Goal: Task Accomplishment & Management: Manage account settings

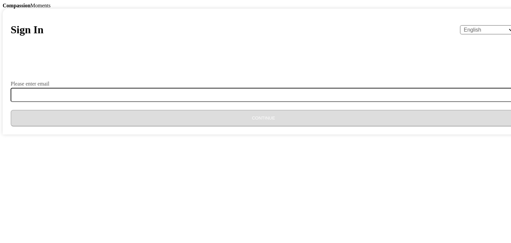
type input "[EMAIL_ADDRESS][DOMAIN_NAME]"
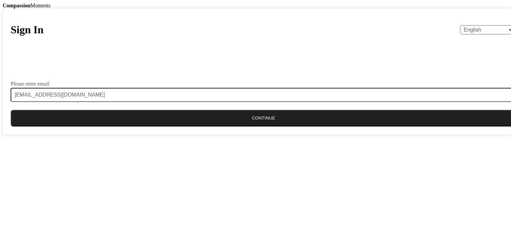
click at [250, 126] on button "Continue" at bounding box center [263, 118] width 505 height 17
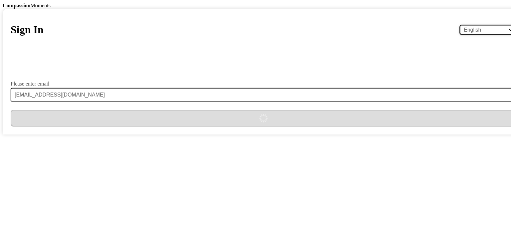
click at [460, 34] on select "English Español Français አማርኛ ဗမာ bahasa Indonesia Oromiffa Português සිංහල Kis…" at bounding box center [488, 29] width 56 height 9
select select "si"
click at [460, 34] on select "English Español Français አማርኛ ဗမာ bahasa Indonesia Oromiffa Português සිංහල Kis…" at bounding box center [488, 29] width 56 height 9
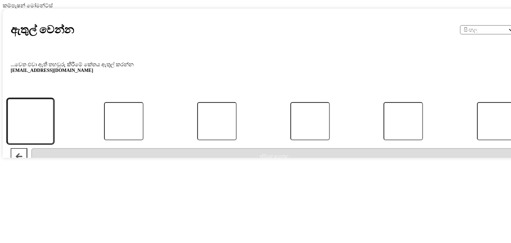
click at [54, 144] on input "කේතය" at bounding box center [30, 121] width 47 height 46
type input "9"
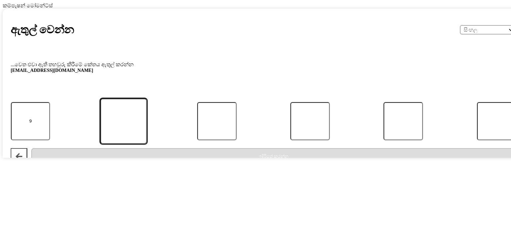
type input "8"
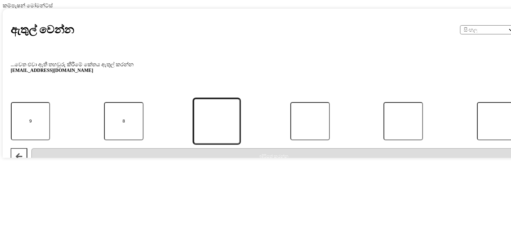
type input "2"
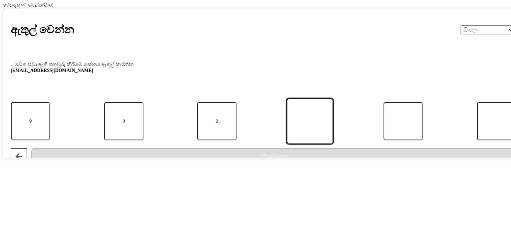
type input "5"
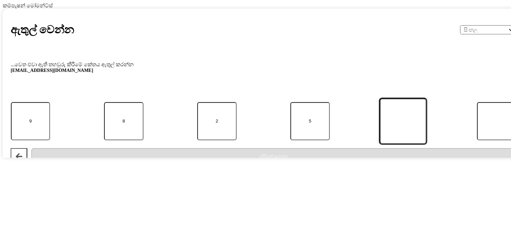
type input "3"
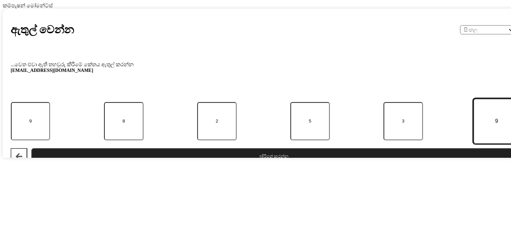
type input "9"
click at [244, 165] on button "ඉදිරිපත් කරන්න" at bounding box center [273, 156] width 485 height 17
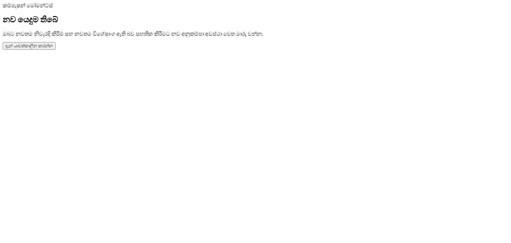
click at [56, 50] on button "දැන් යාවත්කාලීන කරන්න" at bounding box center [29, 45] width 53 height 7
